Goal: Obtain resource: Download file/media

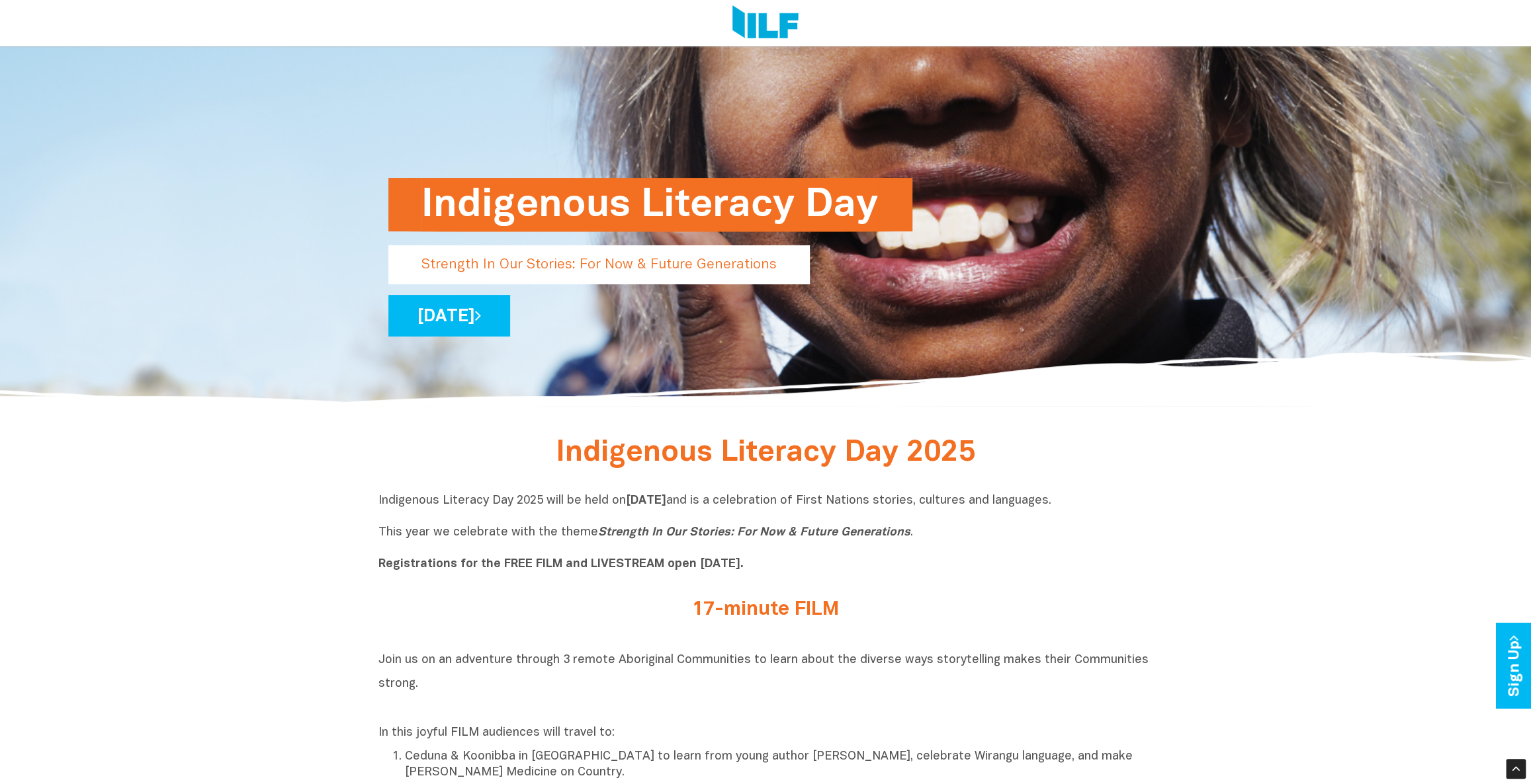
scroll to position [260, 0]
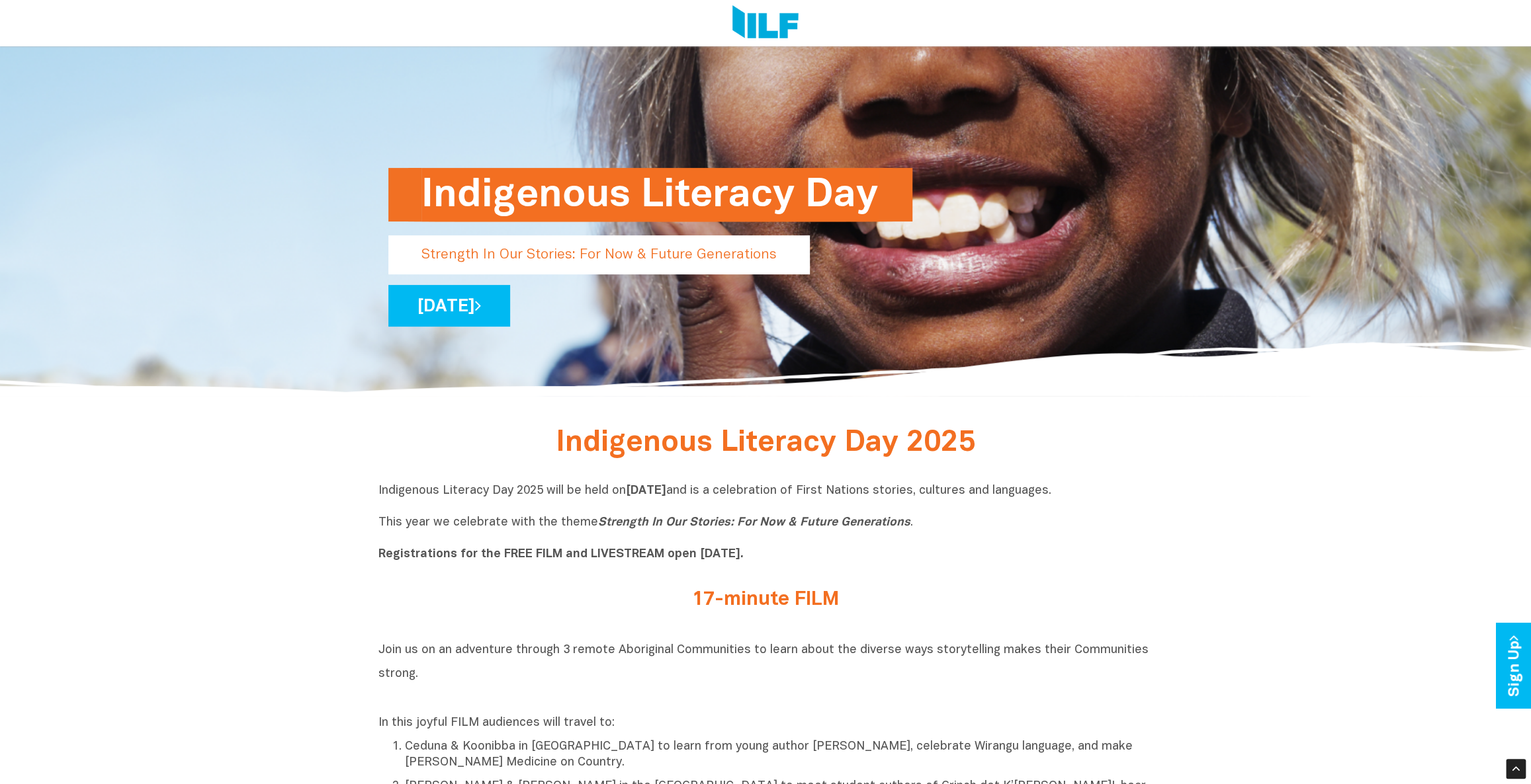
drag, startPoint x: 472, startPoint y: 253, endPoint x: 761, endPoint y: 294, distance: 291.9
click at [770, 267] on p "Strength In Our Stories: For Now & Future Generations" at bounding box center [599, 254] width 422 height 39
drag, startPoint x: 596, startPoint y: 525, endPoint x: 905, endPoint y: 529, distance: 309.0
click at [905, 529] on p "Indigenous Literacy Day 2025 will be held on Wednesday 3 September and is a cel…" at bounding box center [765, 523] width 774 height 79
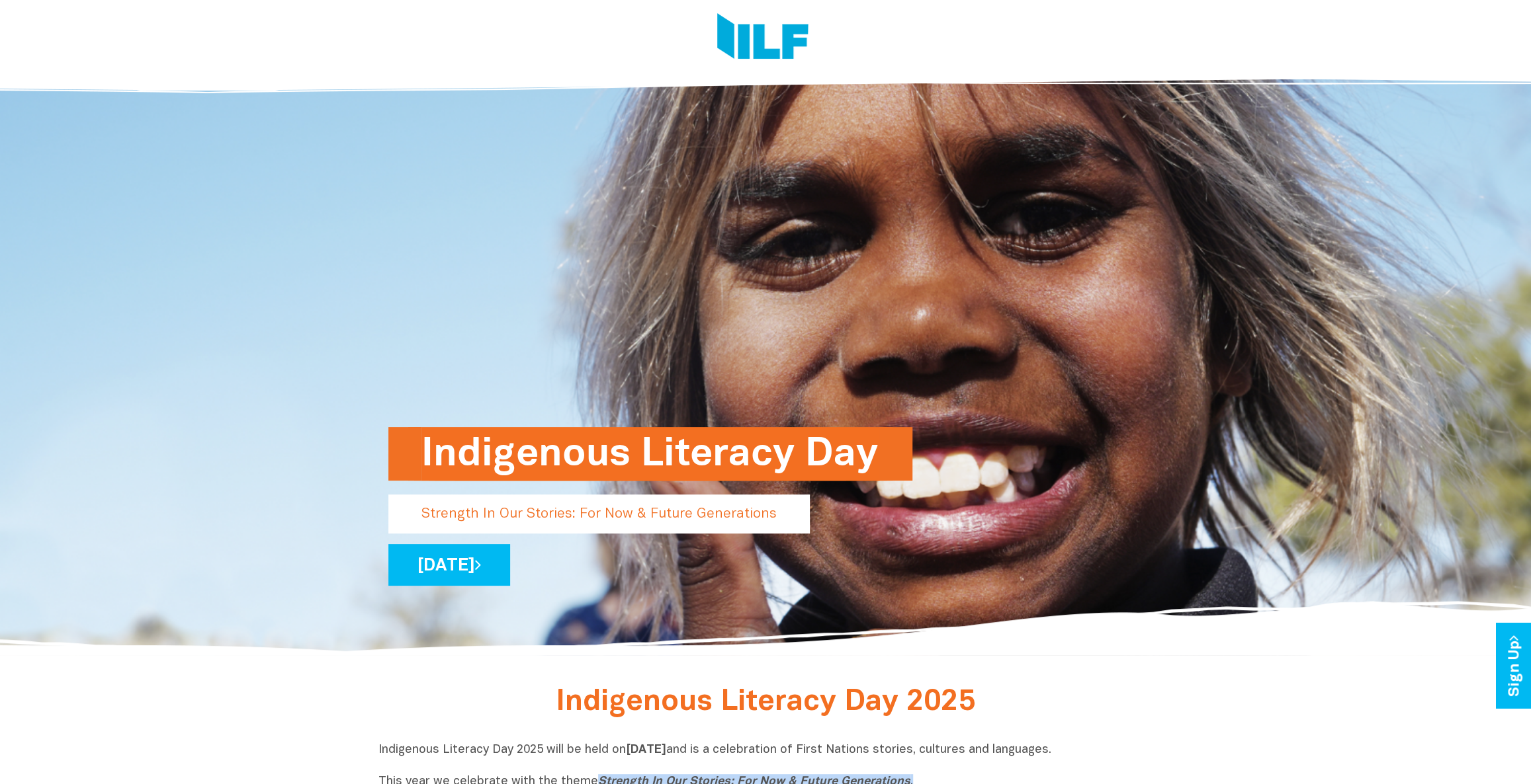
scroll to position [0, 0]
click at [510, 566] on link "[DATE]" at bounding box center [449, 566] width 122 height 42
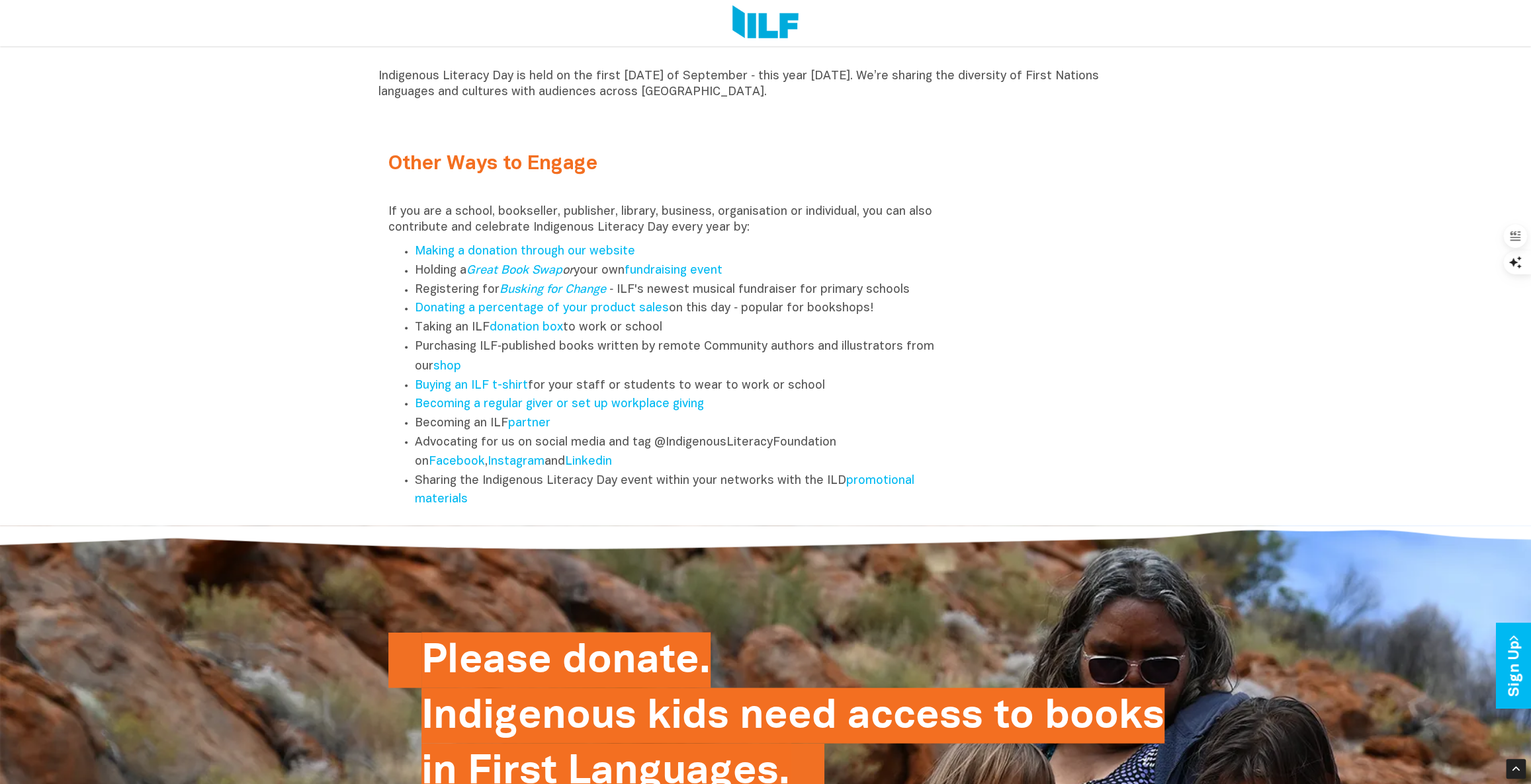
scroll to position [1747, 0]
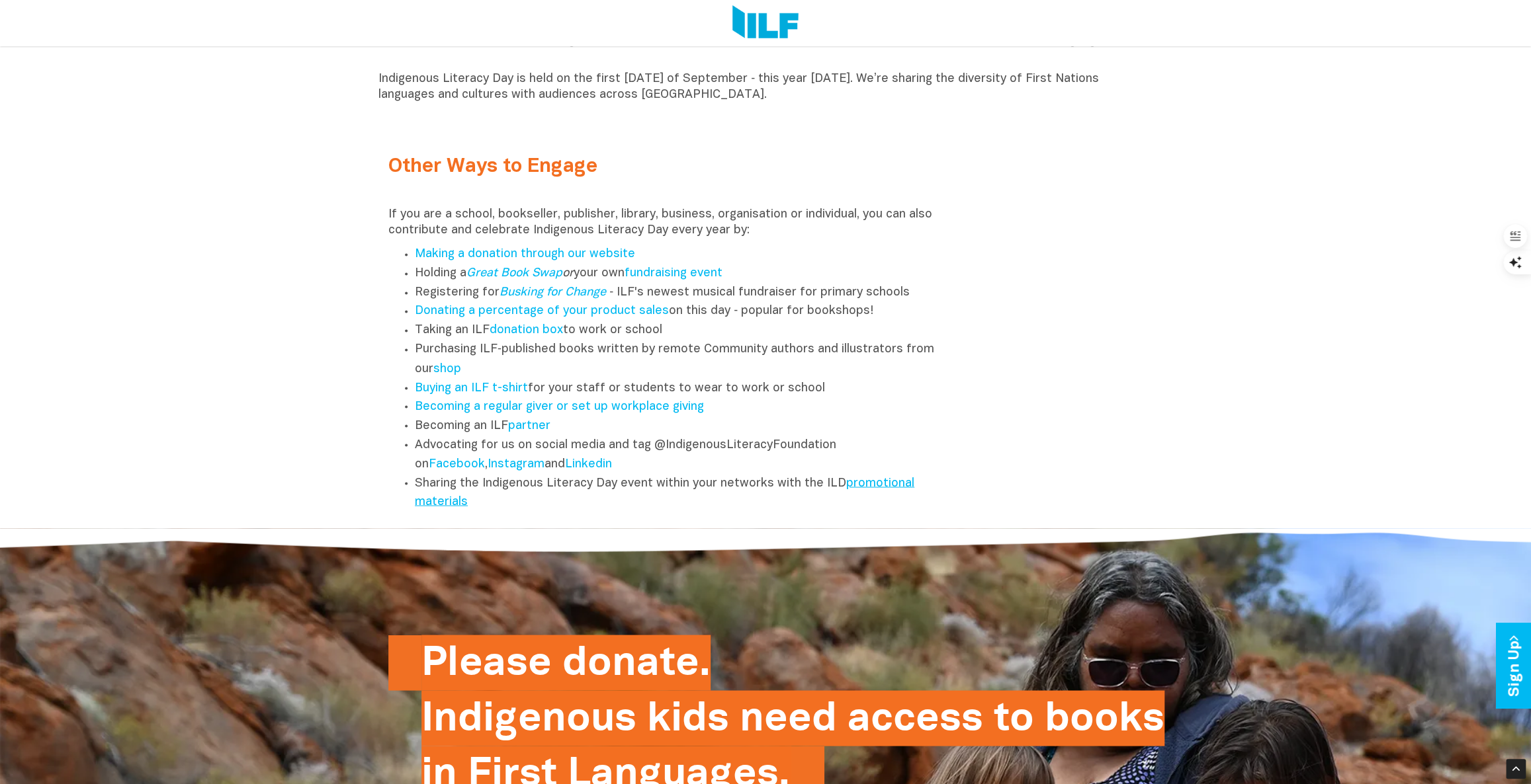
click at [890, 492] on link "promotional materials" at bounding box center [664, 492] width 499 height 30
